Goal: Task Accomplishment & Management: Complete application form

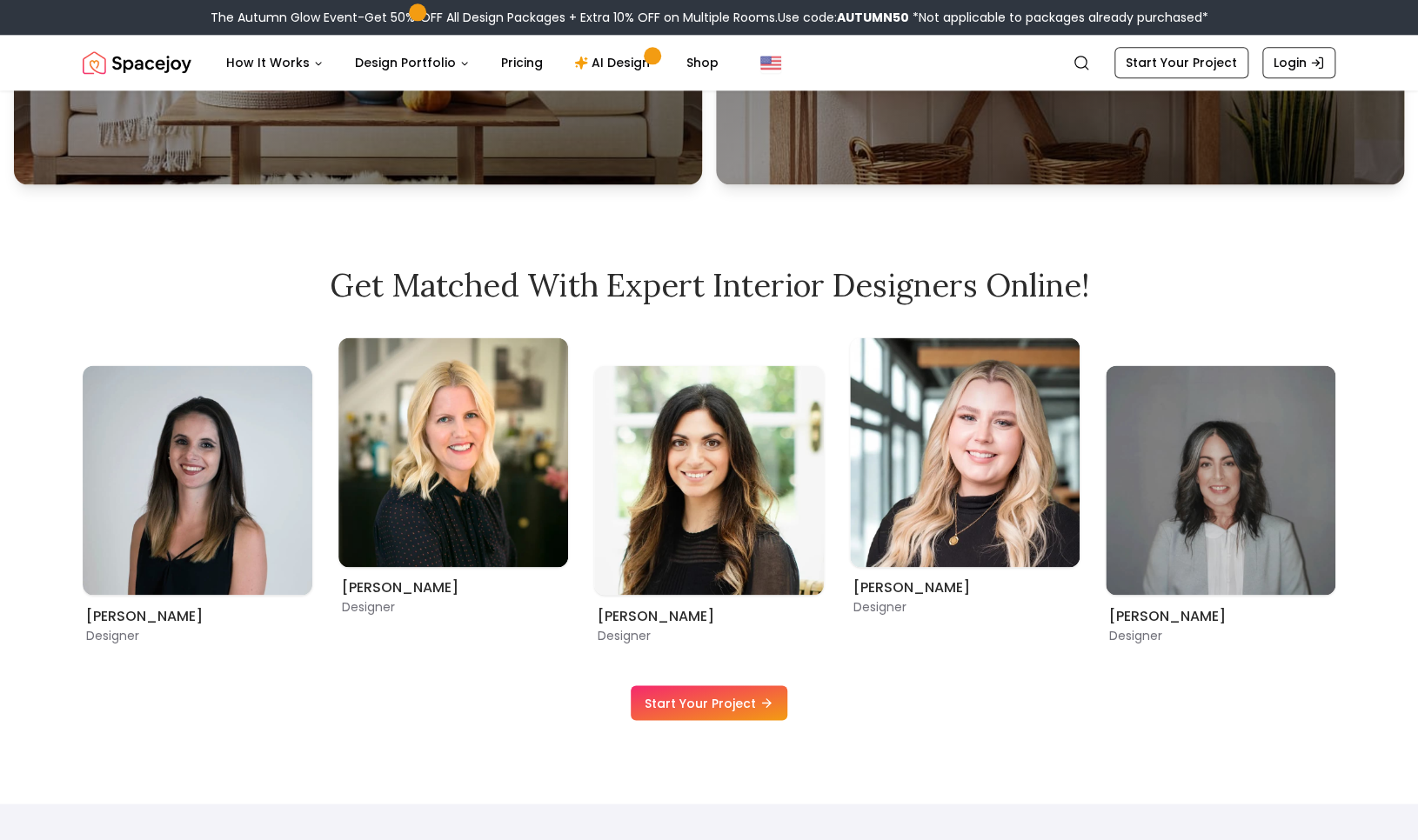
scroll to position [1043, 0]
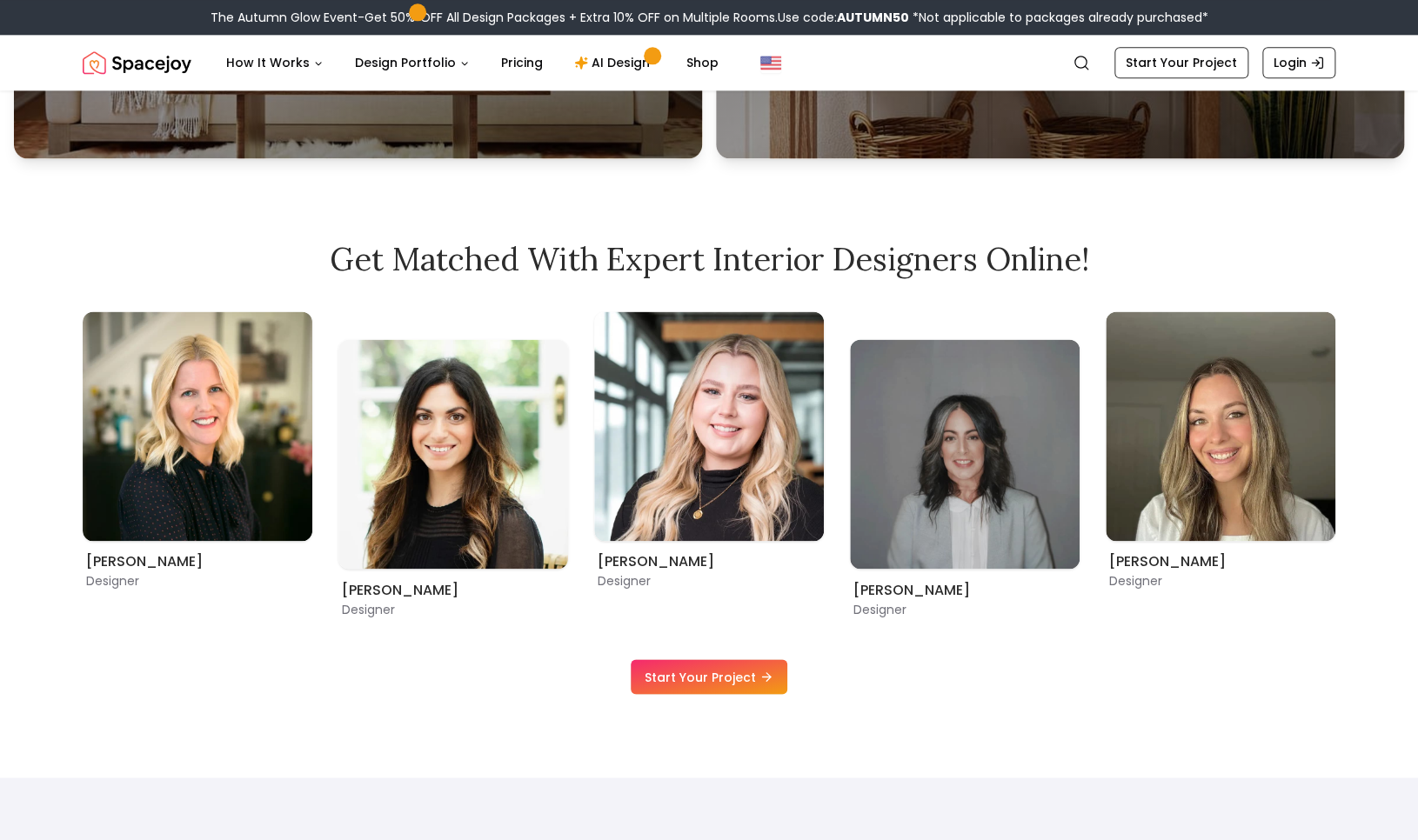
click at [734, 681] on link "Start Your Project" at bounding box center [709, 676] width 156 height 35
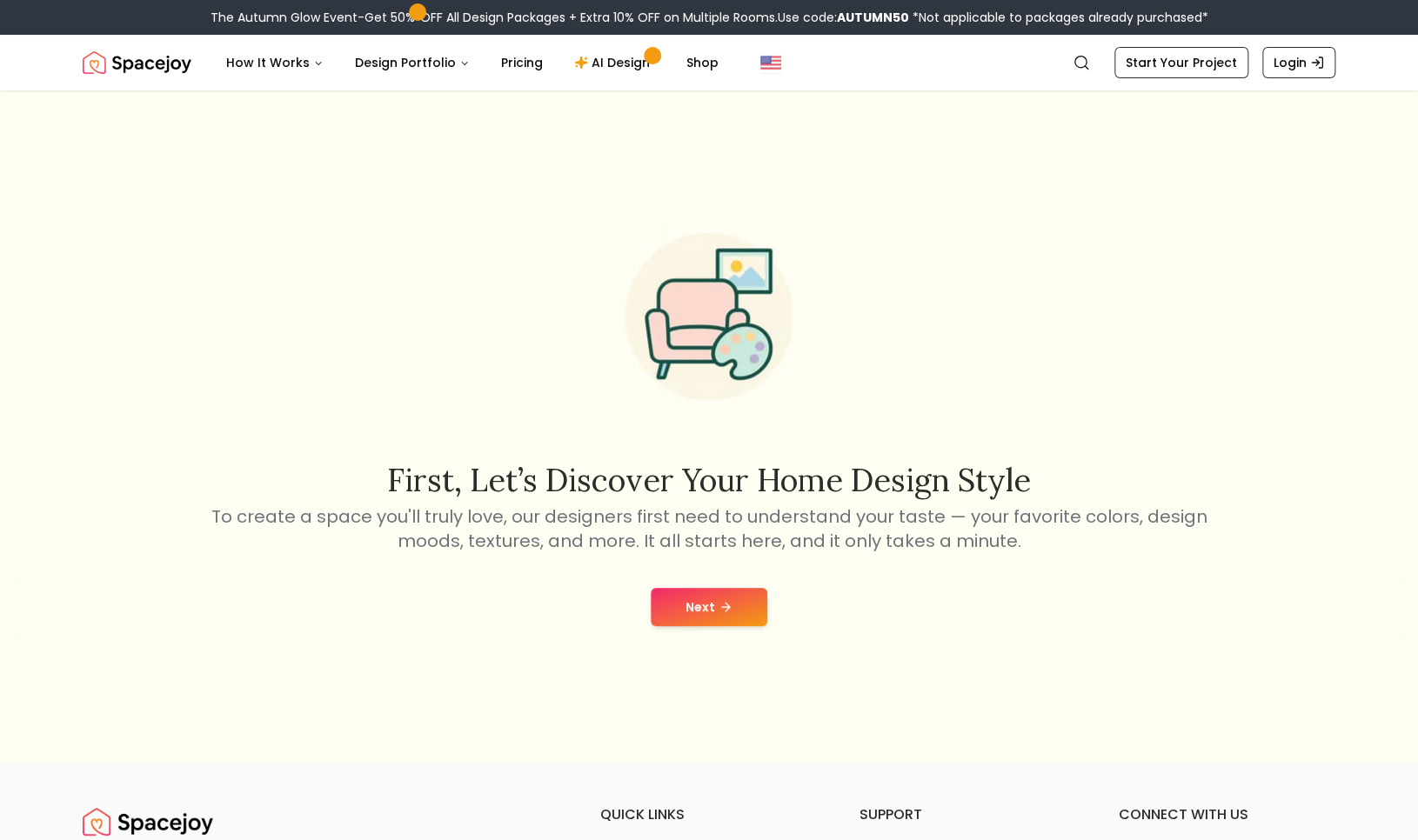
click at [735, 602] on button "Next" at bounding box center [709, 607] width 117 height 38
